Goal: Information Seeking & Learning: Learn about a topic

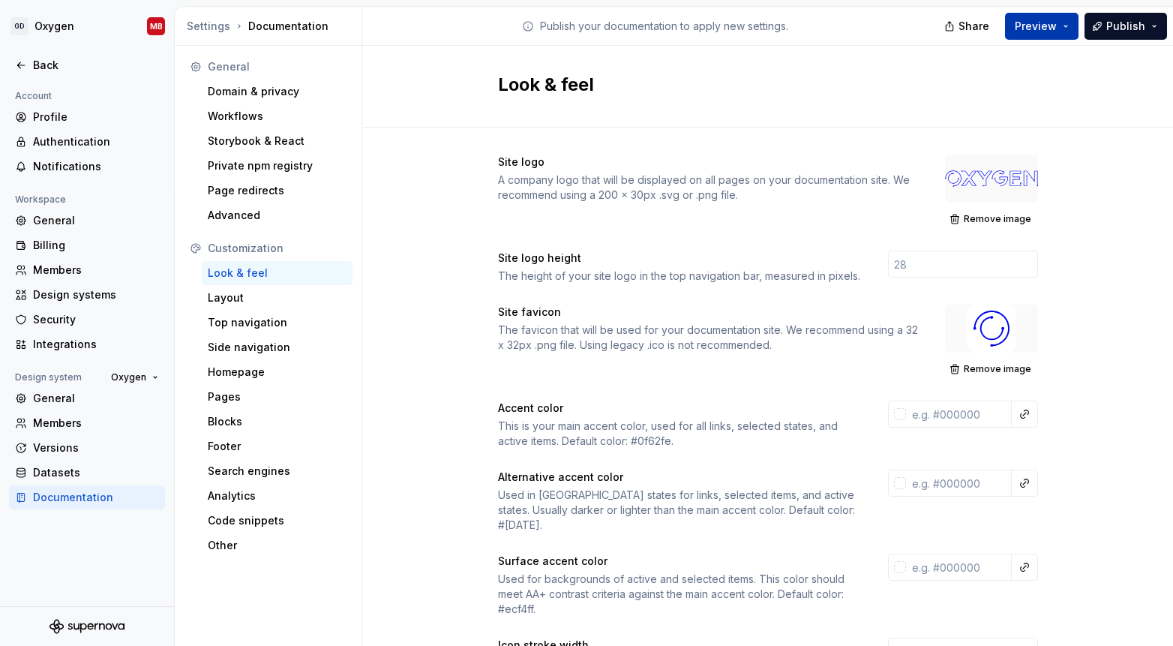
click at [1064, 28] on button "Preview" at bounding box center [1042, 26] width 74 height 27
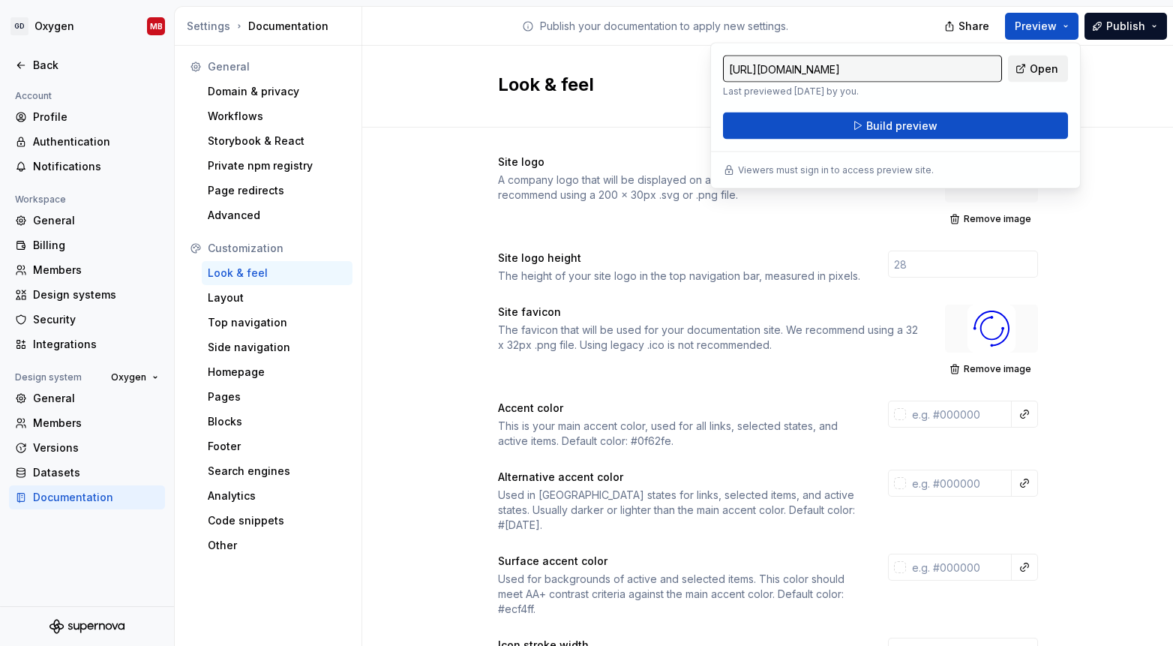
click at [1034, 70] on span "Open" at bounding box center [1044, 69] width 29 height 15
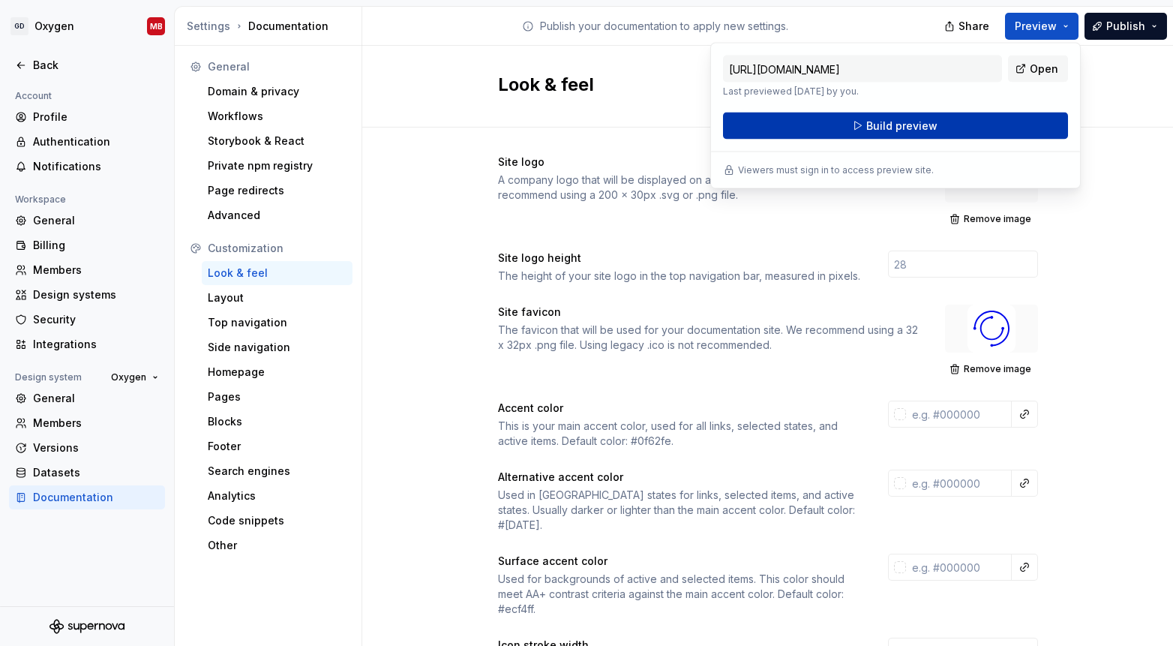
click at [910, 125] on span "Build preview" at bounding box center [901, 126] width 71 height 15
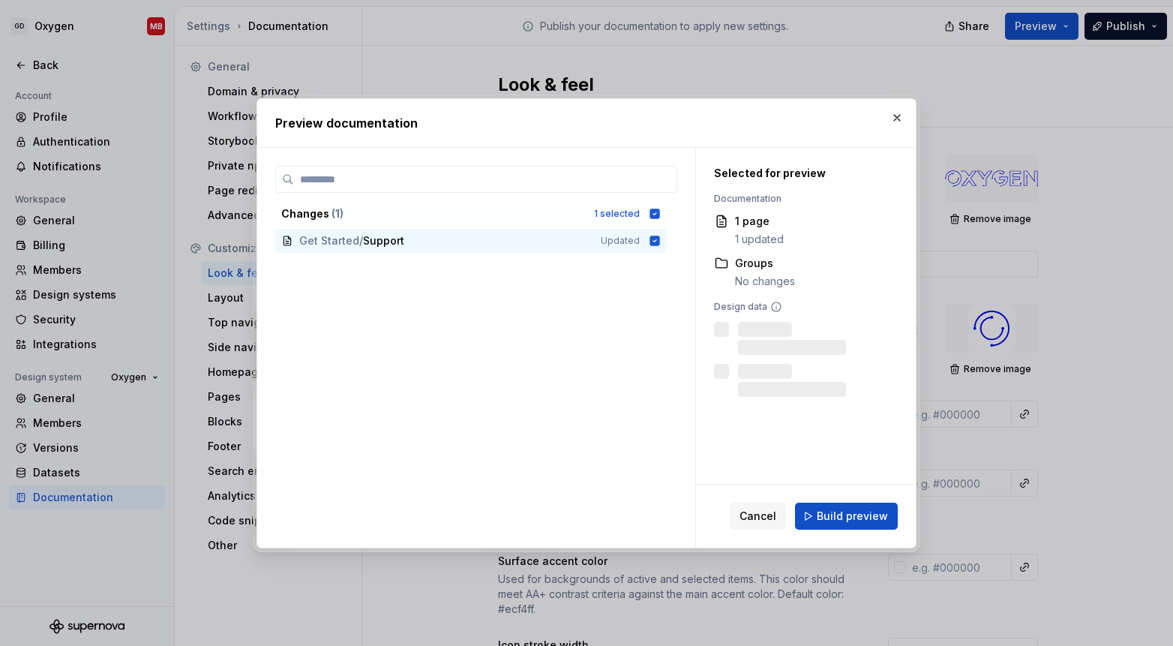
click at [863, 515] on span "Build preview" at bounding box center [852, 516] width 71 height 15
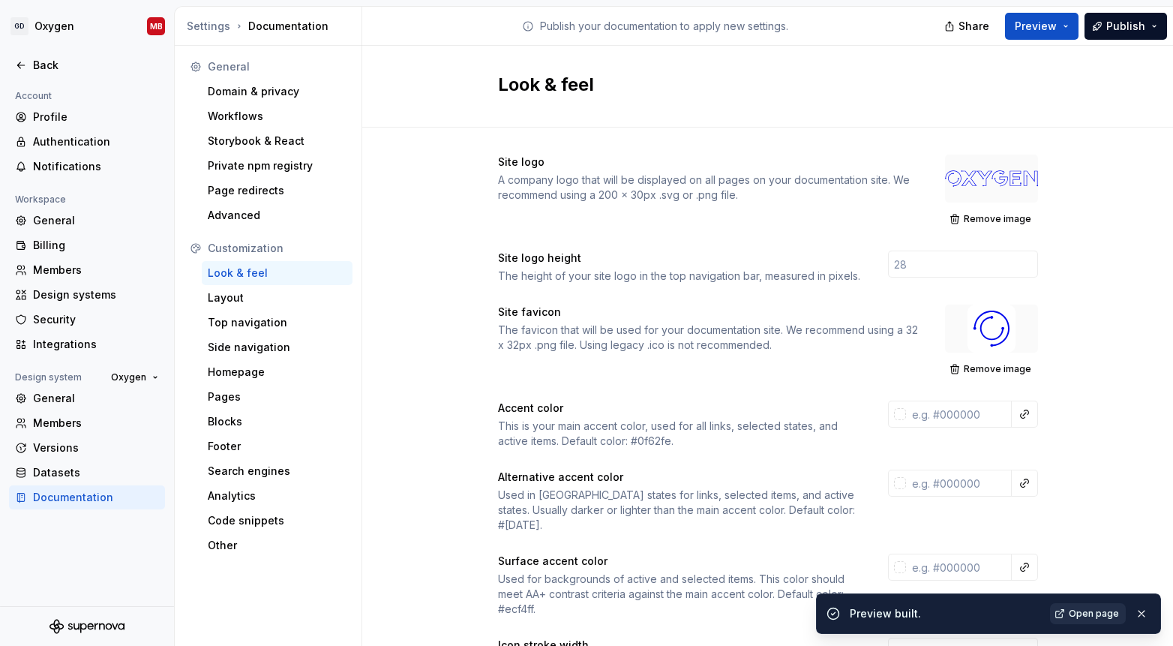
click at [1106, 611] on span "Open page" at bounding box center [1094, 614] width 50 height 12
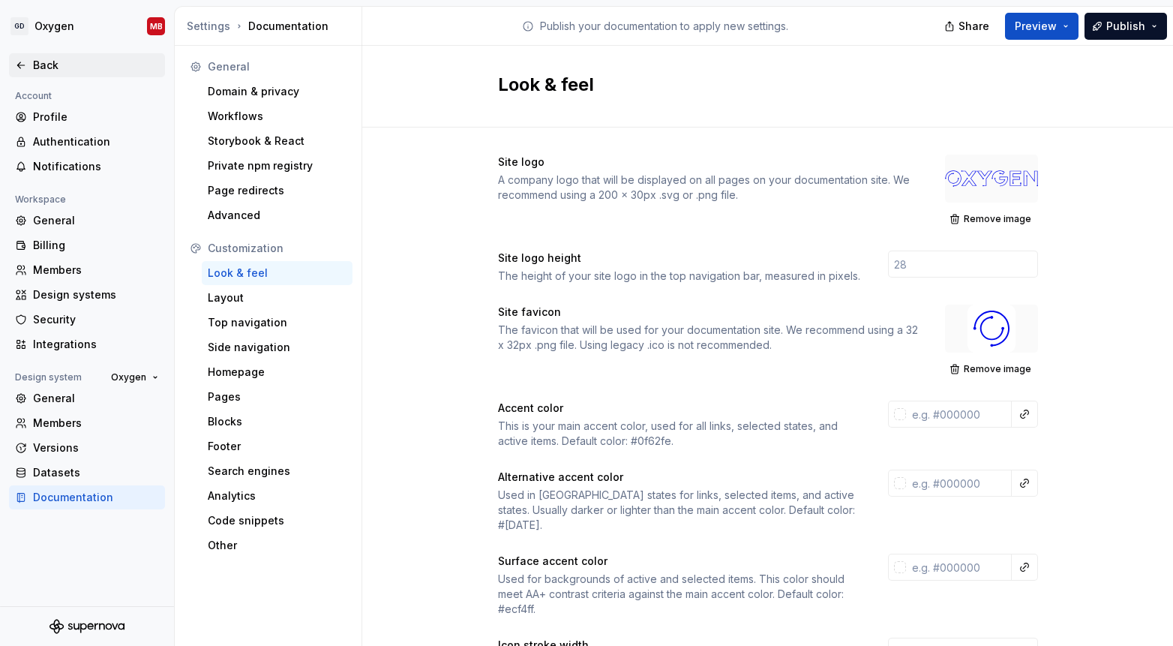
click at [46, 64] on div "Back" at bounding box center [96, 65] width 126 height 15
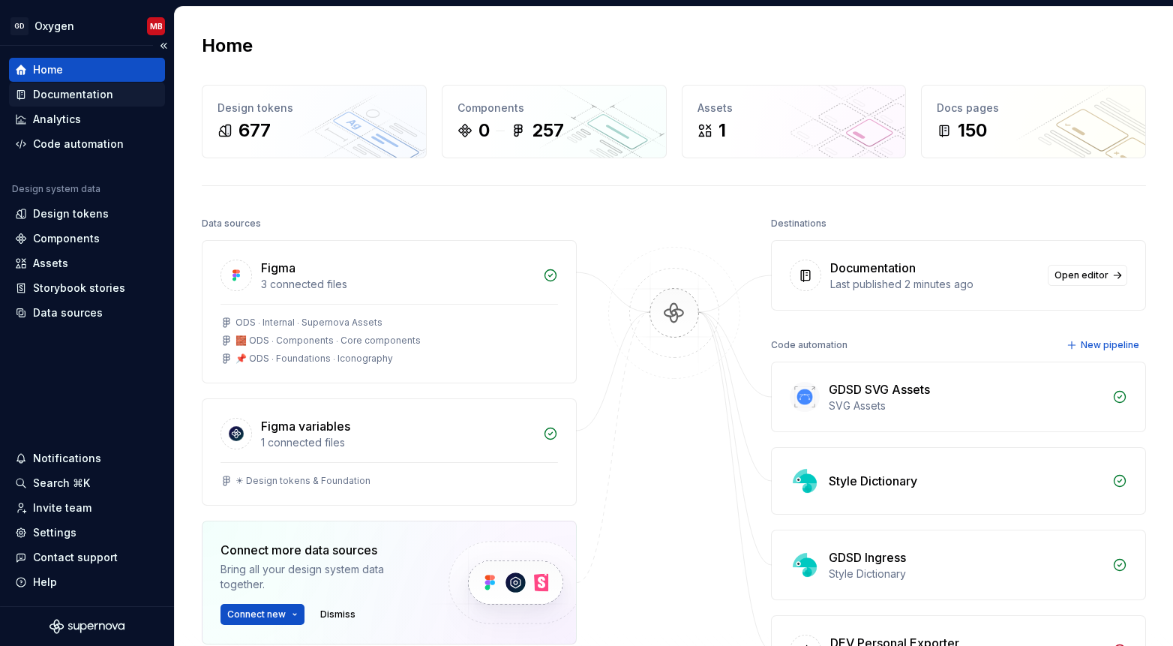
click at [89, 97] on div "Documentation" at bounding box center [73, 94] width 80 height 15
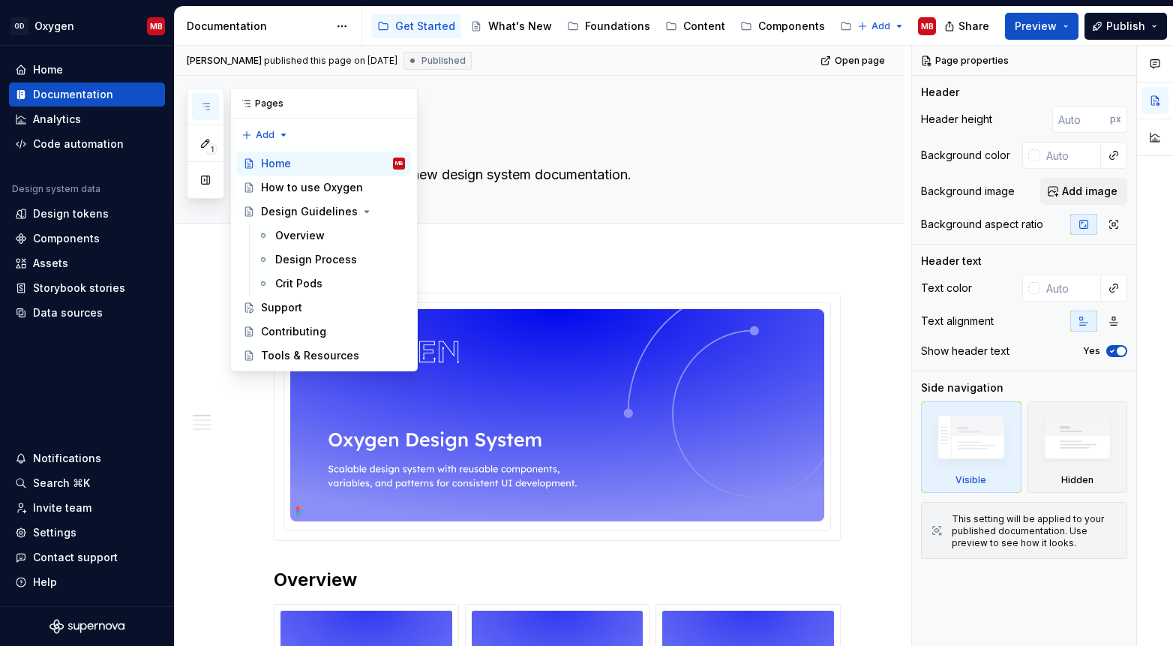
click at [204, 102] on icon "button" at bounding box center [206, 107] width 12 height 12
click at [759, 26] on div "Components" at bounding box center [791, 26] width 67 height 15
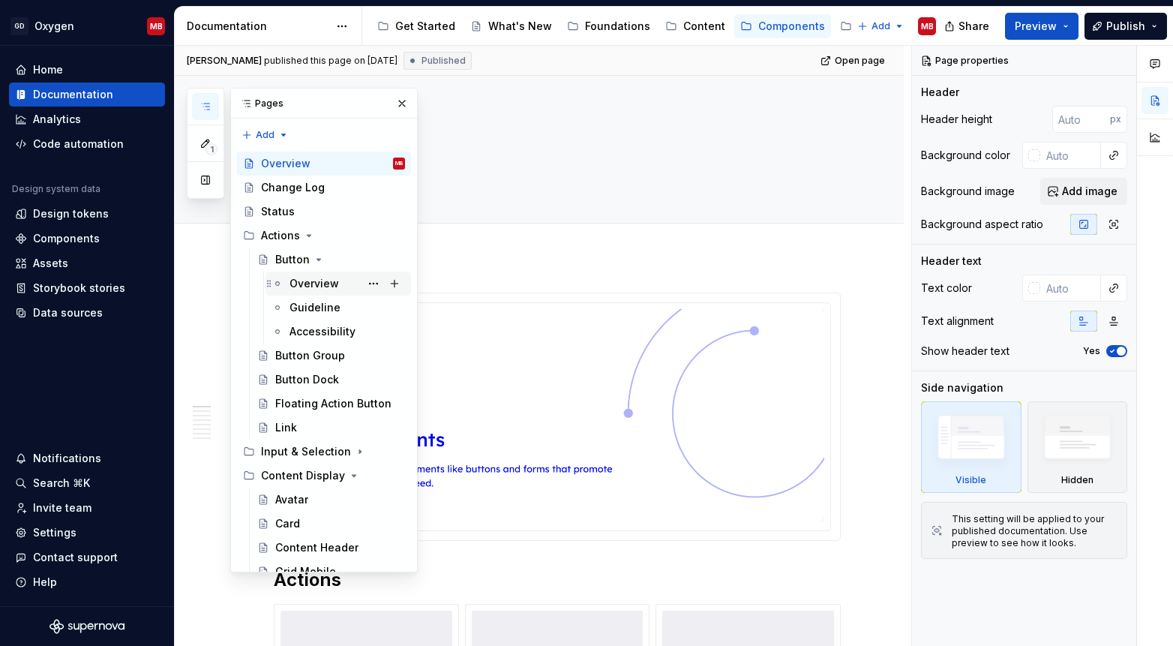
click at [308, 280] on div "Overview" at bounding box center [315, 283] width 50 height 15
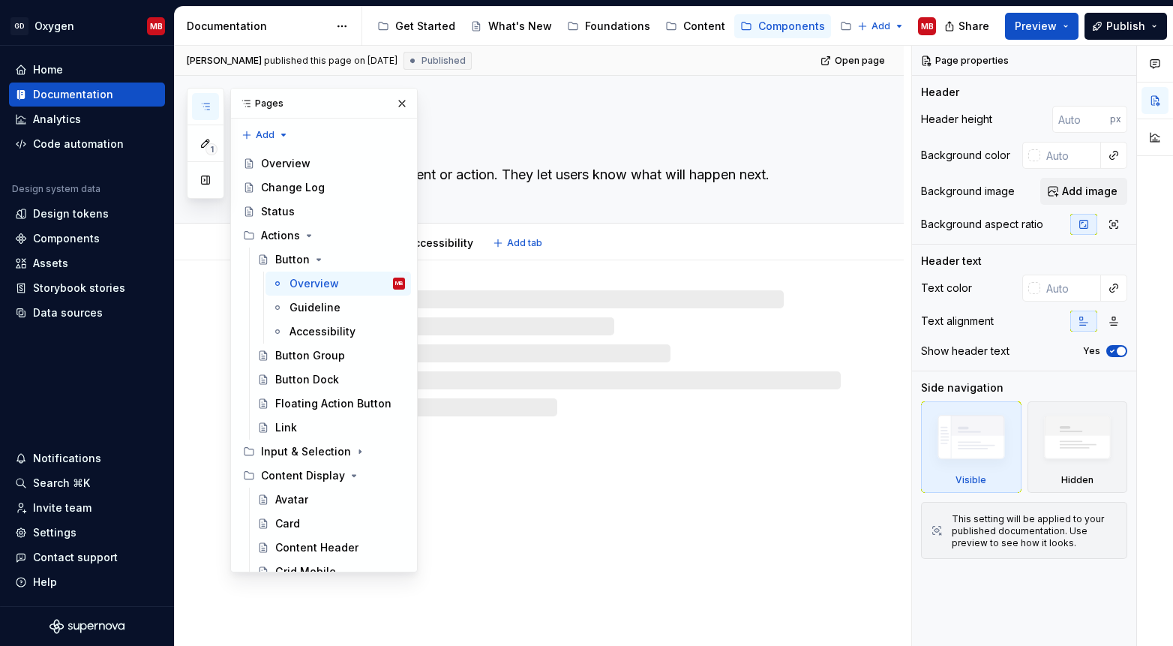
click at [771, 241] on div "Overview Guideline Accessibility Add tab" at bounding box center [557, 243] width 585 height 33
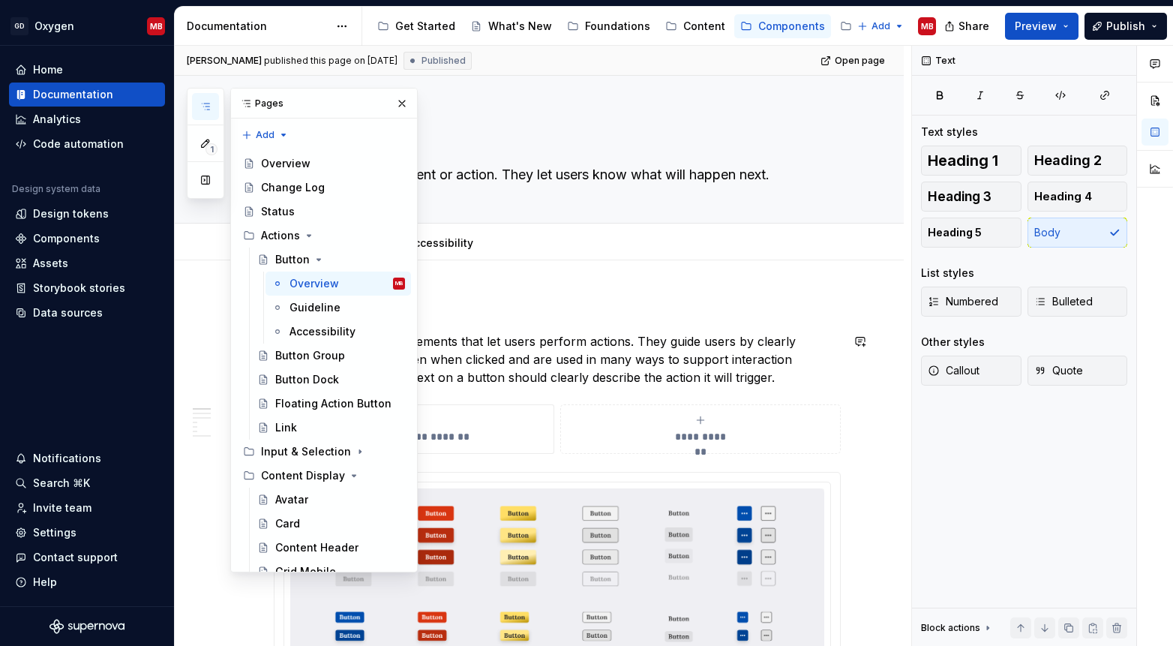
click at [827, 345] on p "Buttons are interactive elements that let users perform actions. They guide use…" at bounding box center [557, 359] width 567 height 54
click at [401, 104] on button "button" at bounding box center [402, 103] width 21 height 21
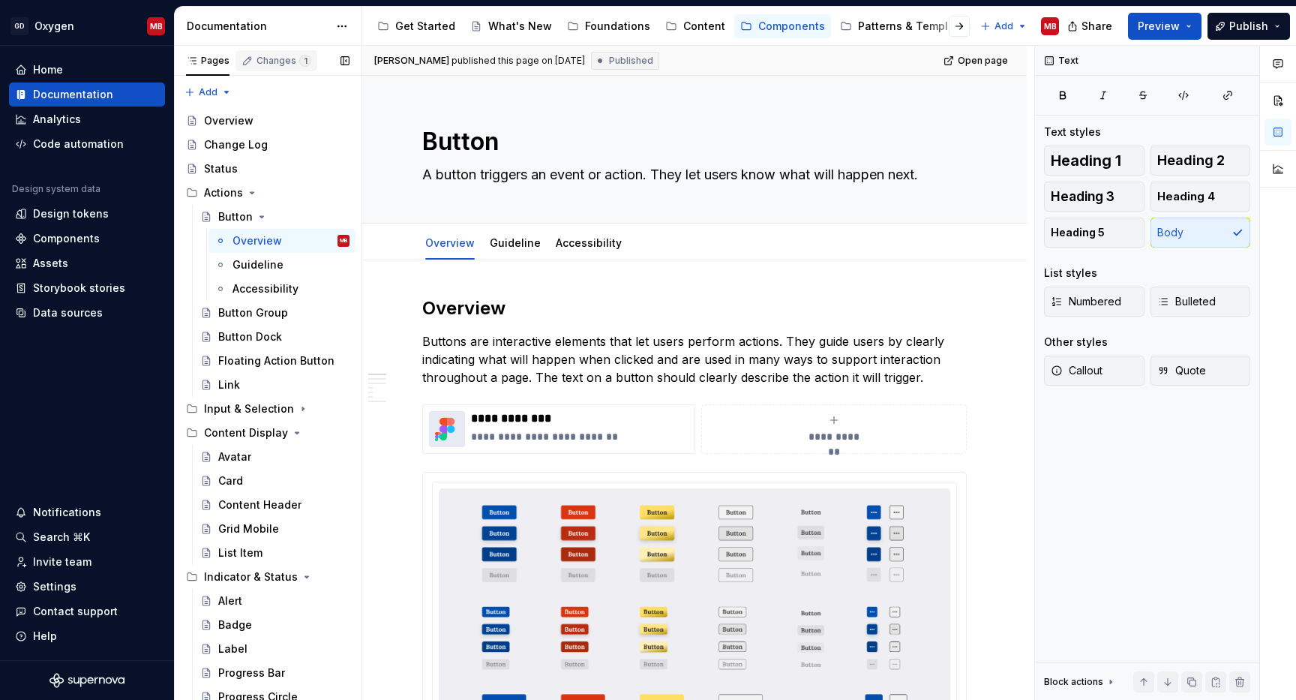
click at [293, 65] on div "Changes 1" at bounding box center [284, 61] width 55 height 12
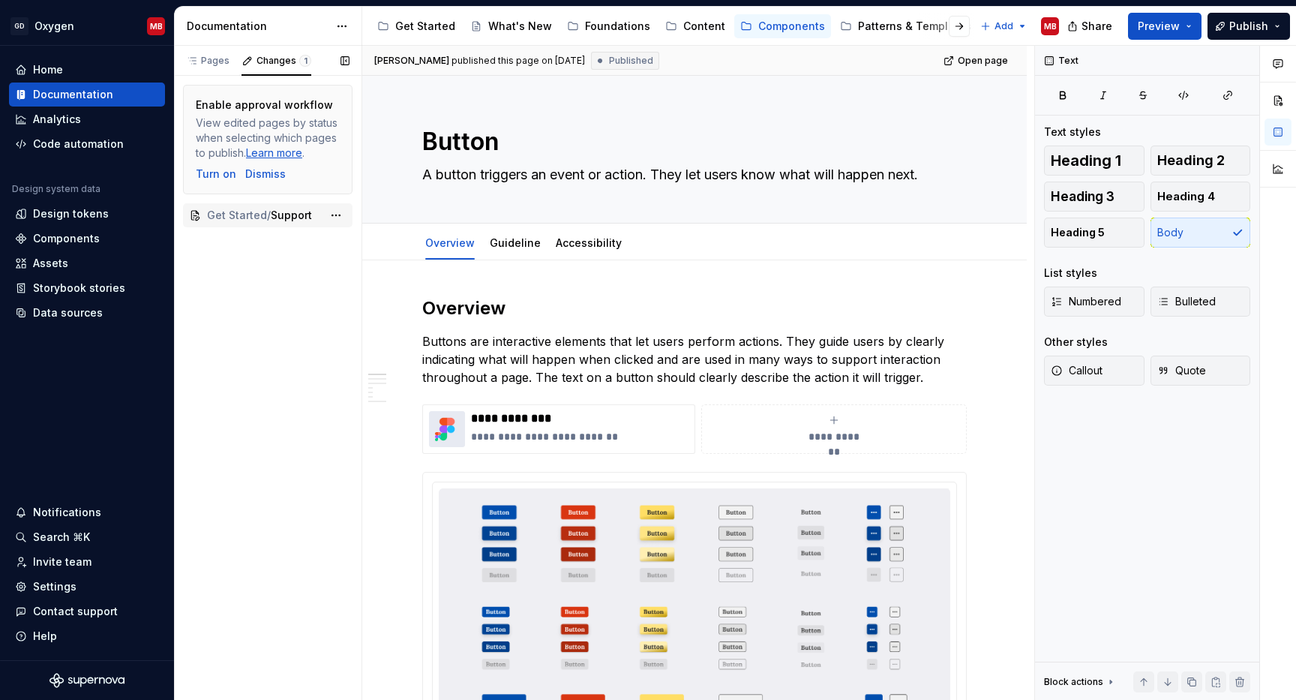
click at [275, 220] on span "Support" at bounding box center [291, 215] width 41 height 15
type textarea "*"
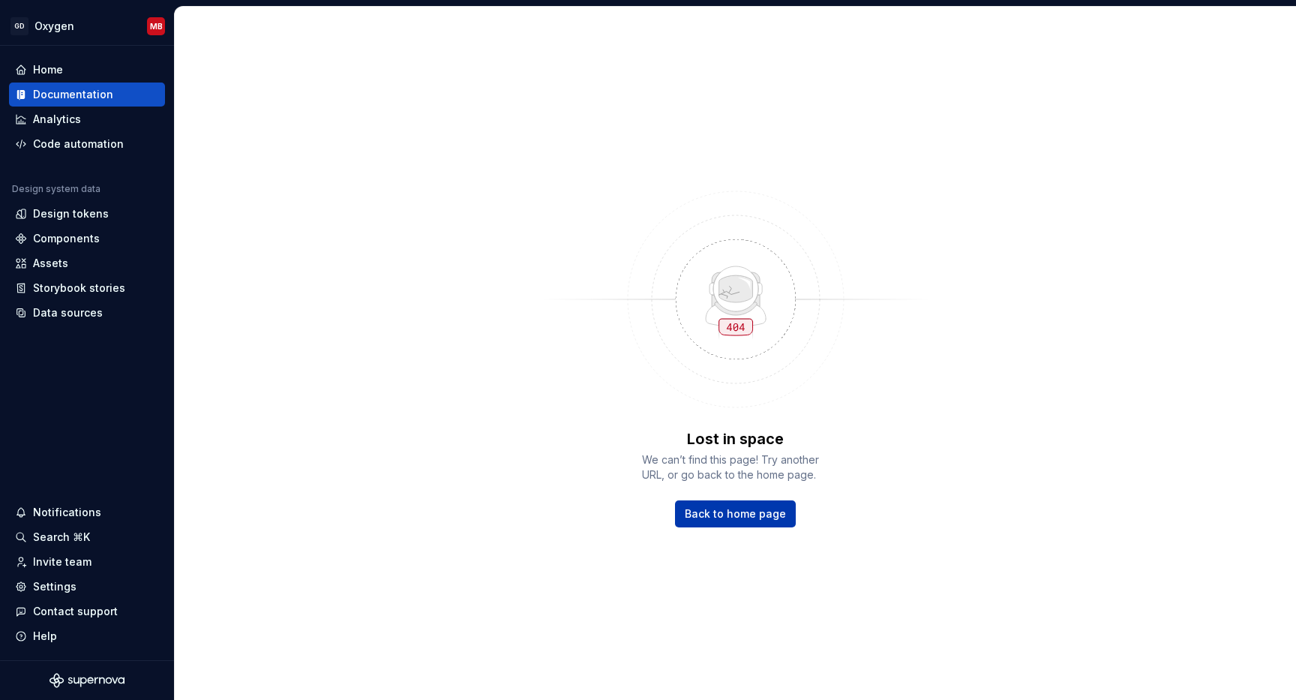
click at [712, 507] on span "Back to home page" at bounding box center [735, 513] width 101 height 15
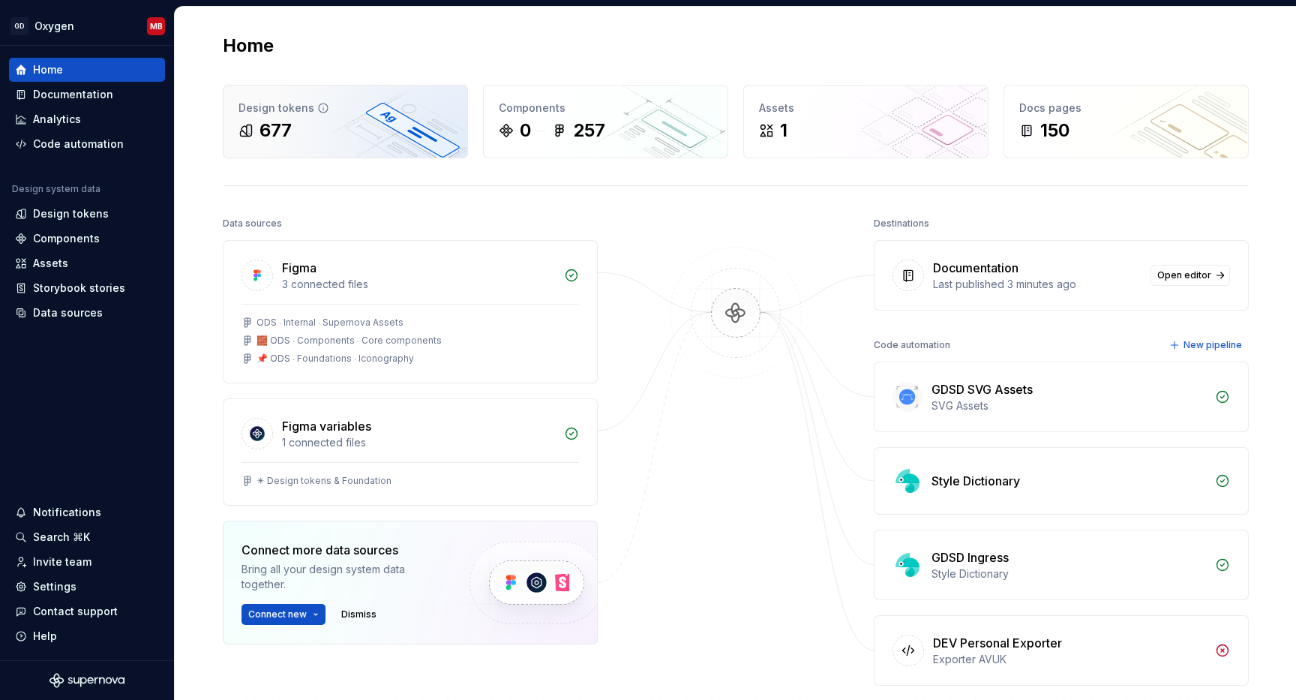
click at [368, 129] on div "677" at bounding box center [346, 131] width 214 height 24
